Goal: Task Accomplishment & Management: Manage account settings

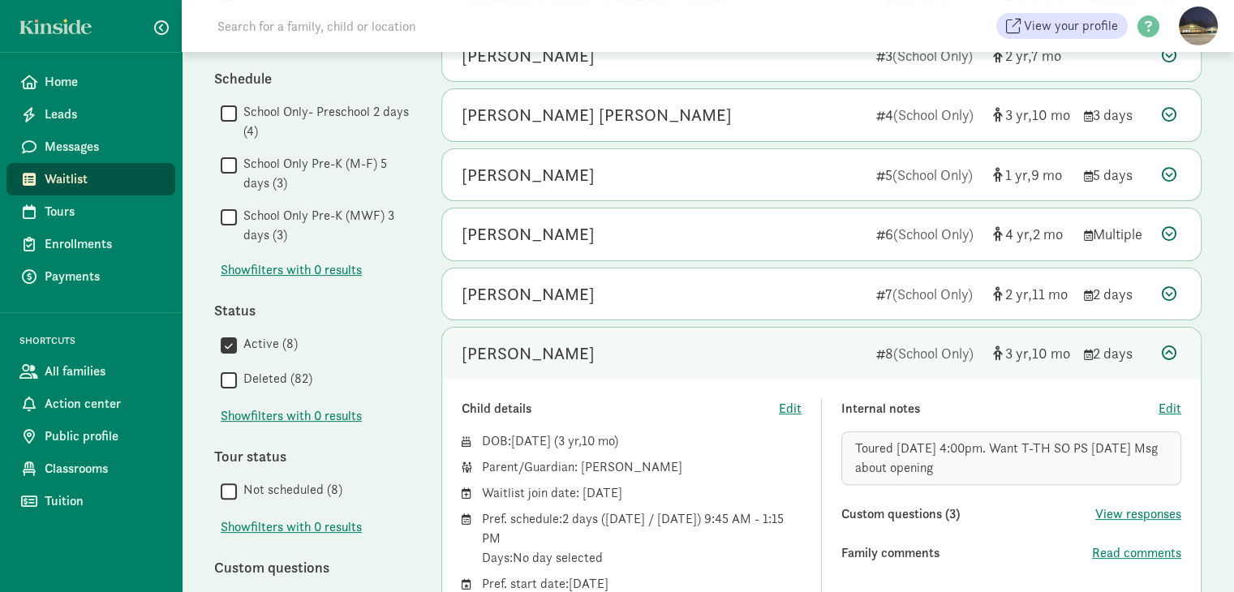
scroll to position [58, 0]
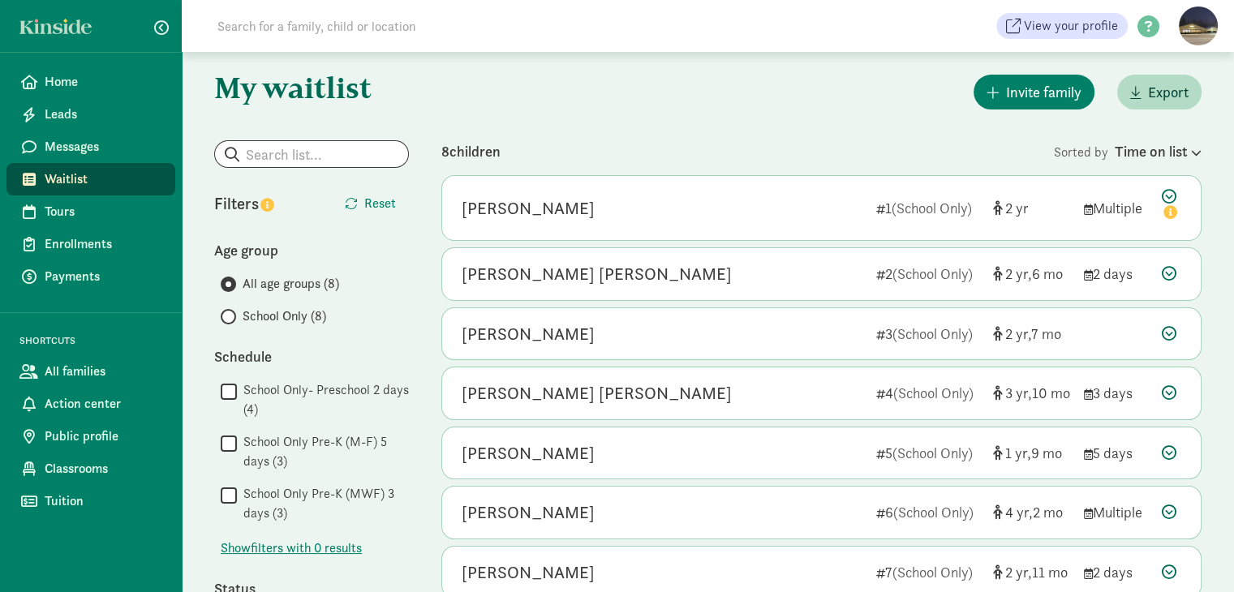
click at [72, 174] on span "Waitlist" at bounding box center [104, 179] width 118 height 19
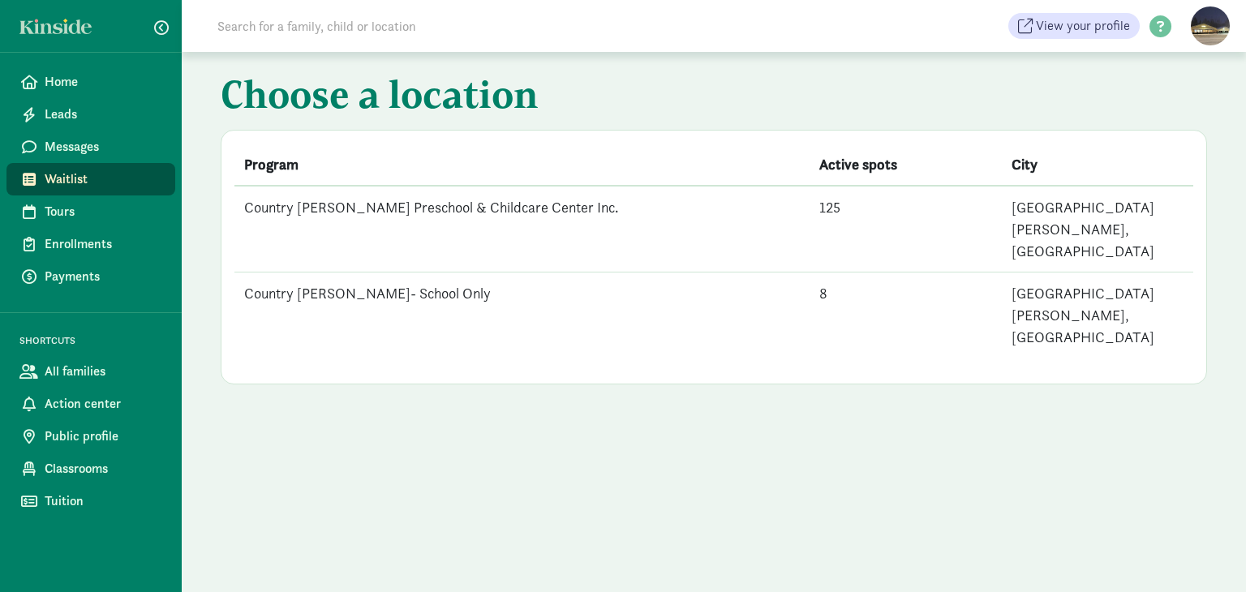
click at [397, 212] on td "Country [PERSON_NAME] Preschool & Childcare Center Inc." at bounding box center [521, 229] width 575 height 87
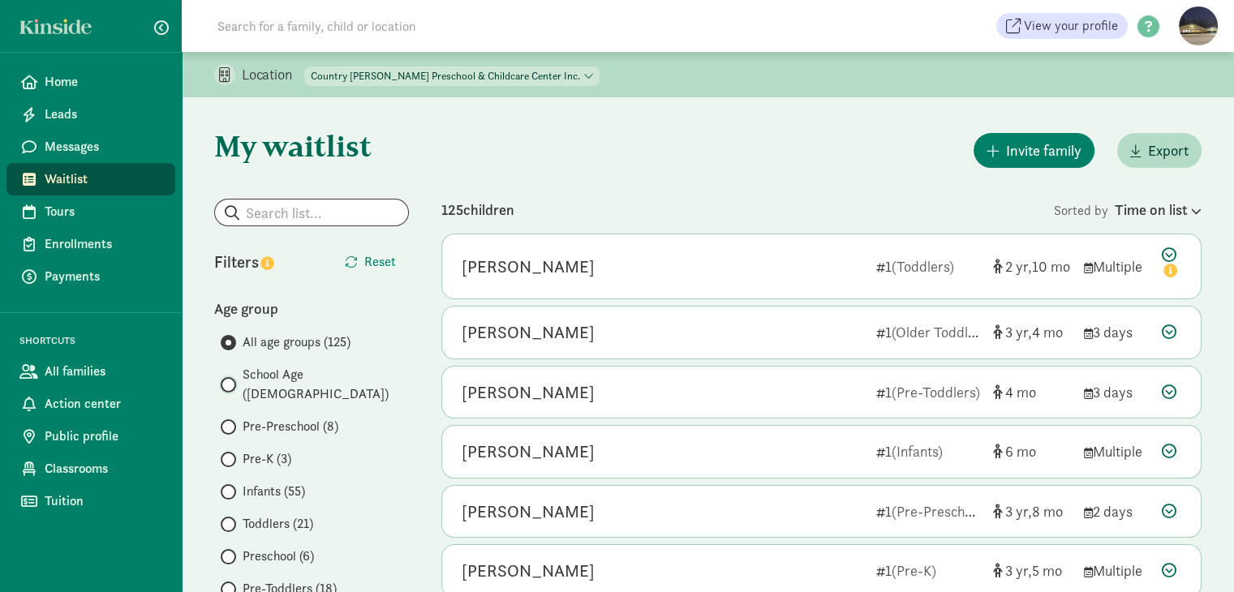
click at [230, 380] on input "School Age ([DEMOGRAPHIC_DATA])" at bounding box center [226, 385] width 11 height 11
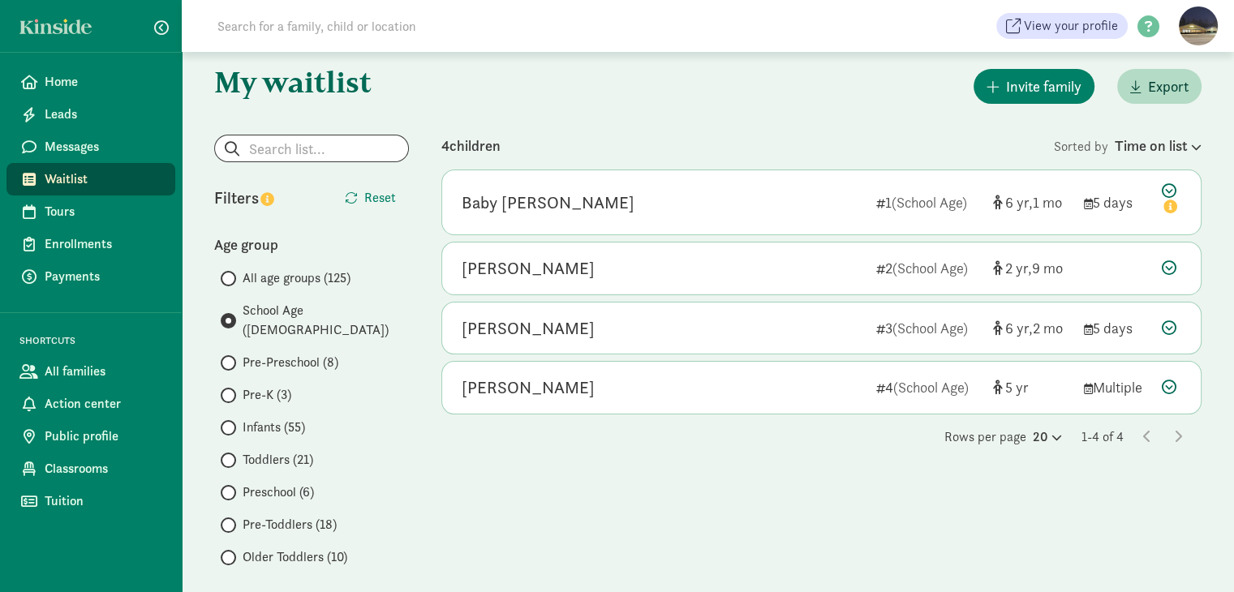
scroll to position [81, 0]
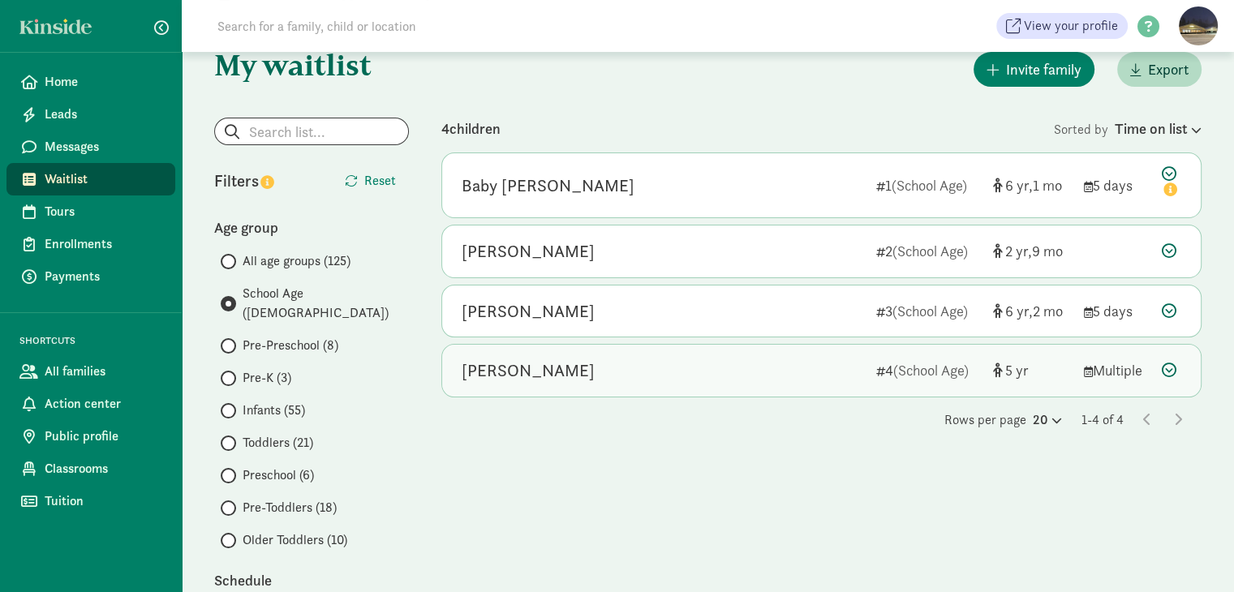
click at [574, 377] on div "Alexandre Freedman" at bounding box center [528, 371] width 133 height 26
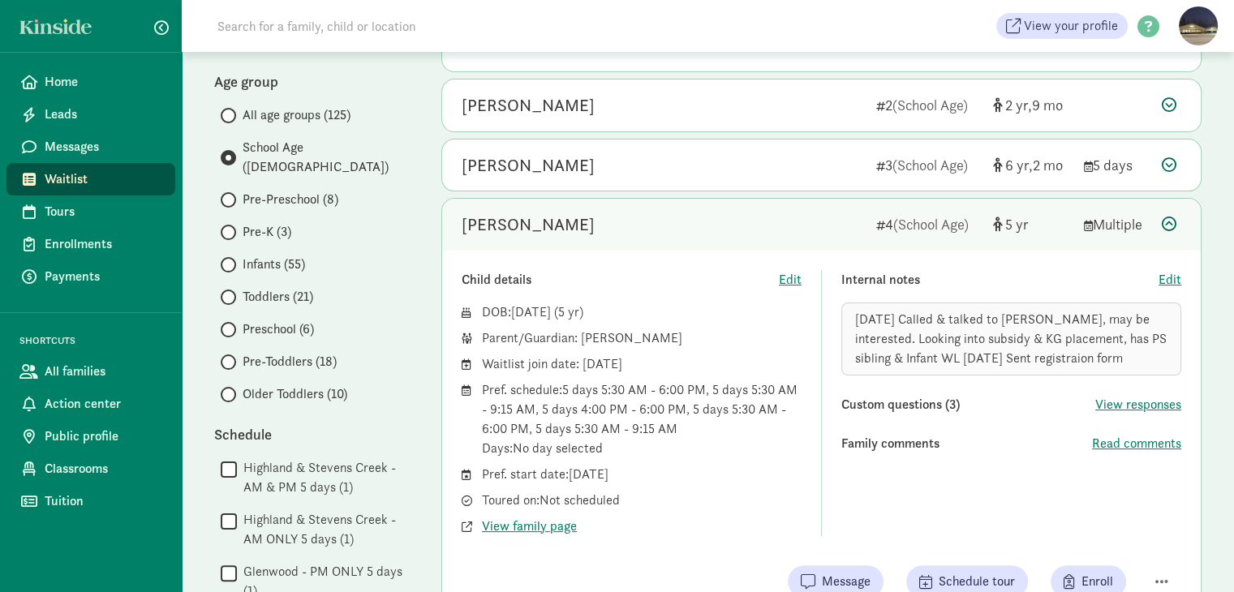
scroll to position [406, 0]
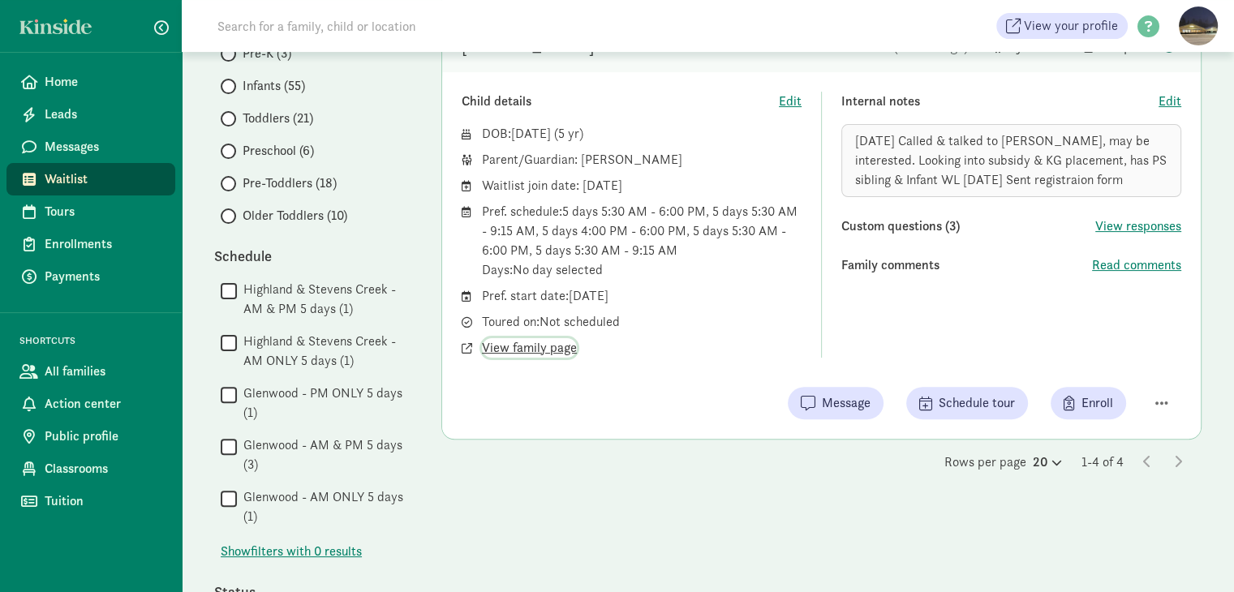
click at [531, 347] on span "View family page" at bounding box center [529, 347] width 95 height 19
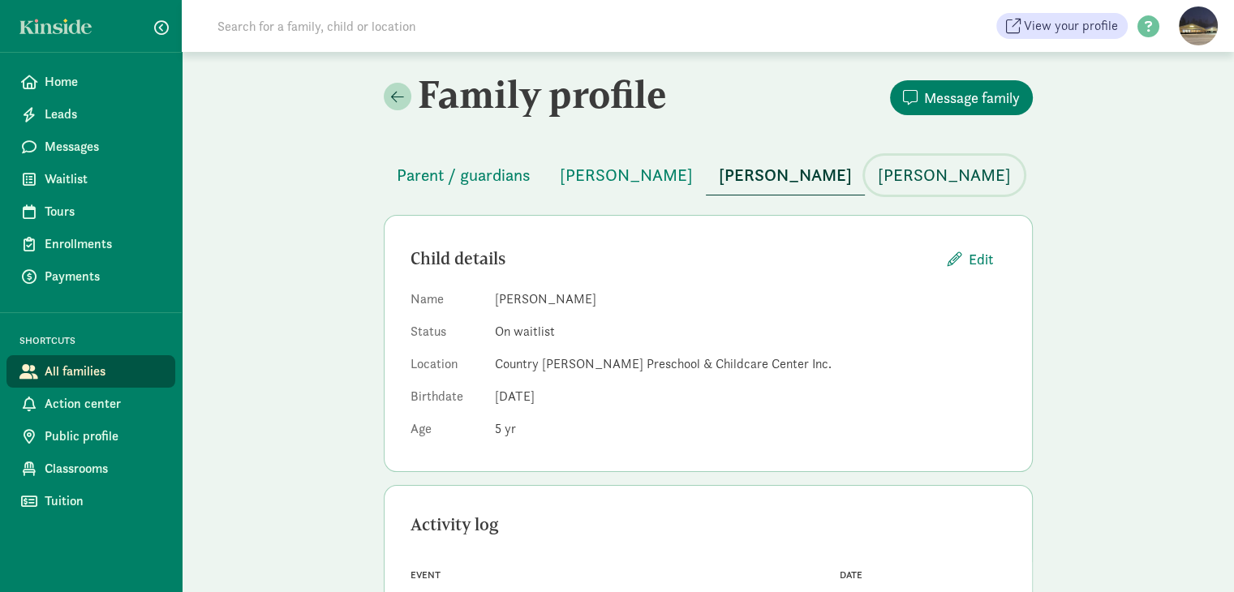
click at [938, 175] on span "Vance Berger" at bounding box center [944, 175] width 133 height 26
